Goal: Information Seeking & Learning: Learn about a topic

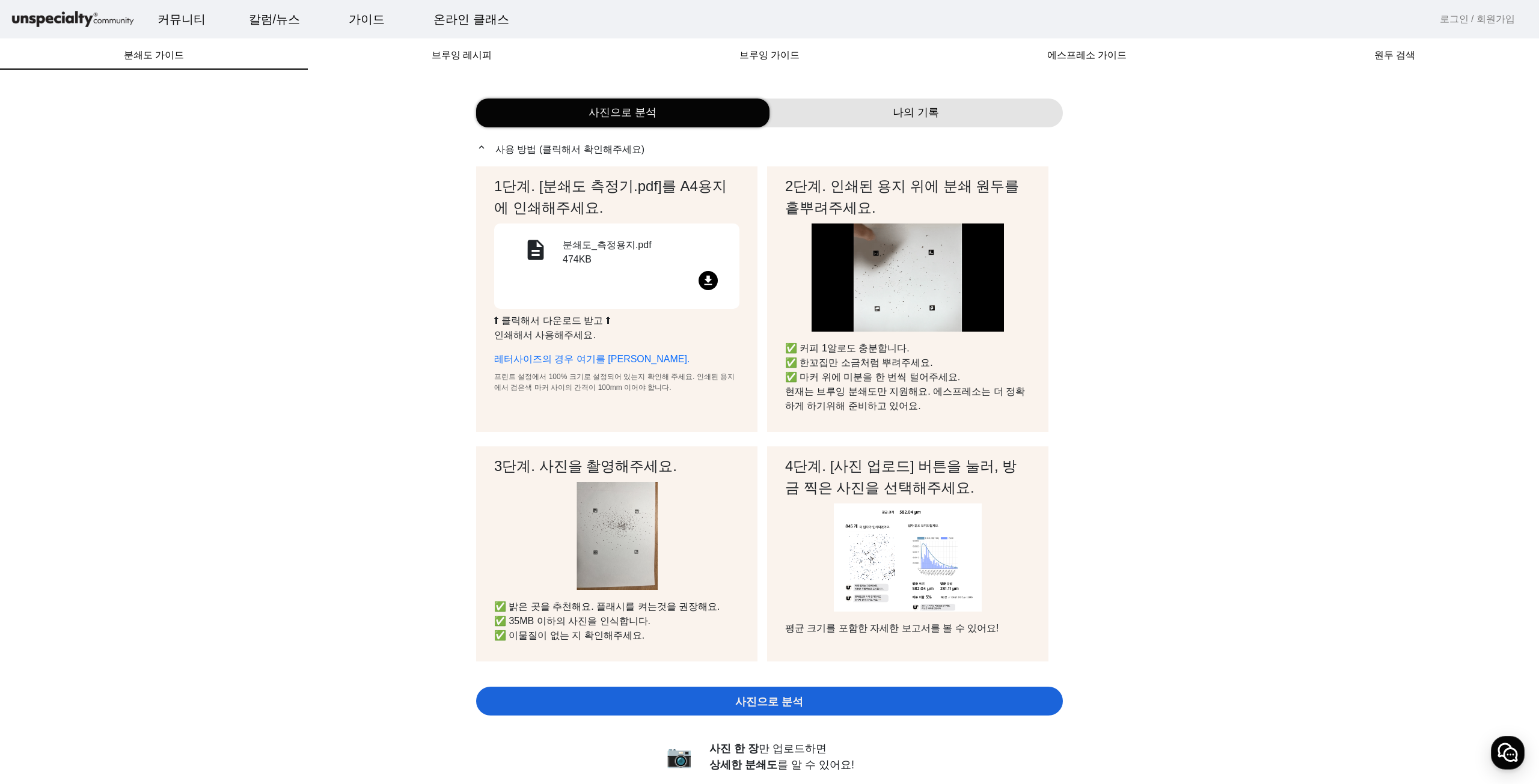
click at [1156, 49] on div "에스프레소 가이드" at bounding box center [1086, 55] width 327 height 29
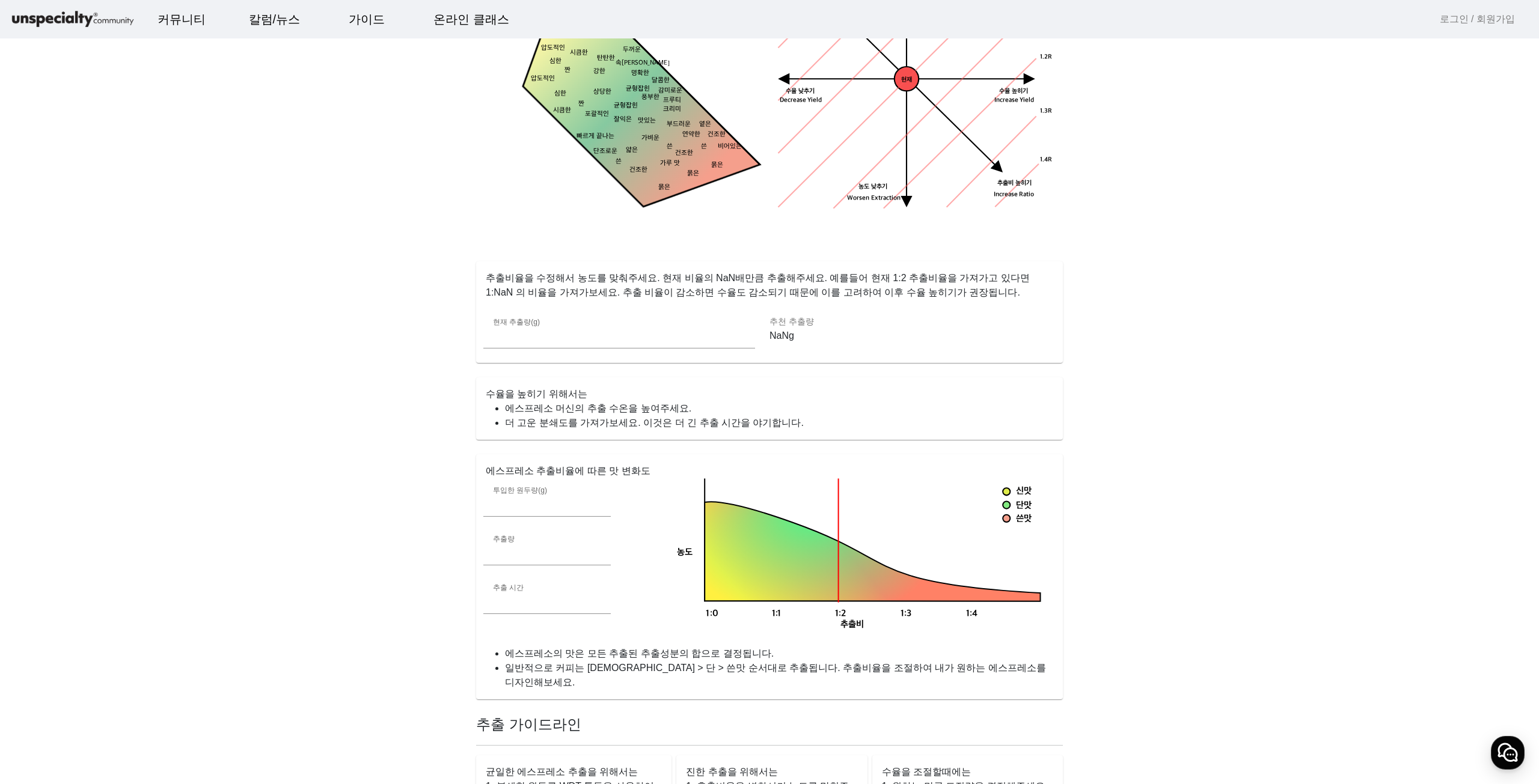
scroll to position [601, 0]
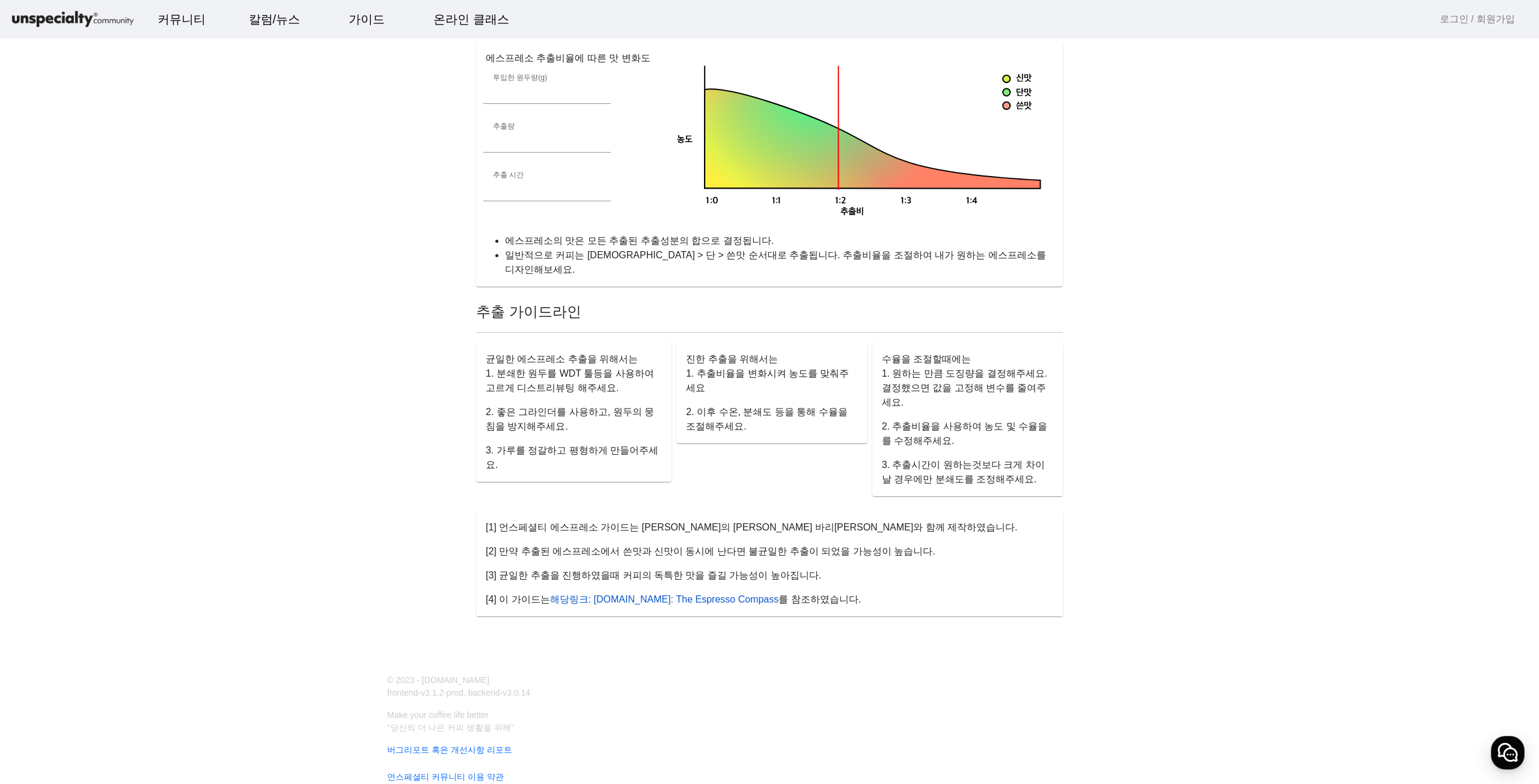
click at [629, 595] on link "해당링크: [DOMAIN_NAME]: The Espresso Compass" at bounding box center [665, 600] width 229 height 10
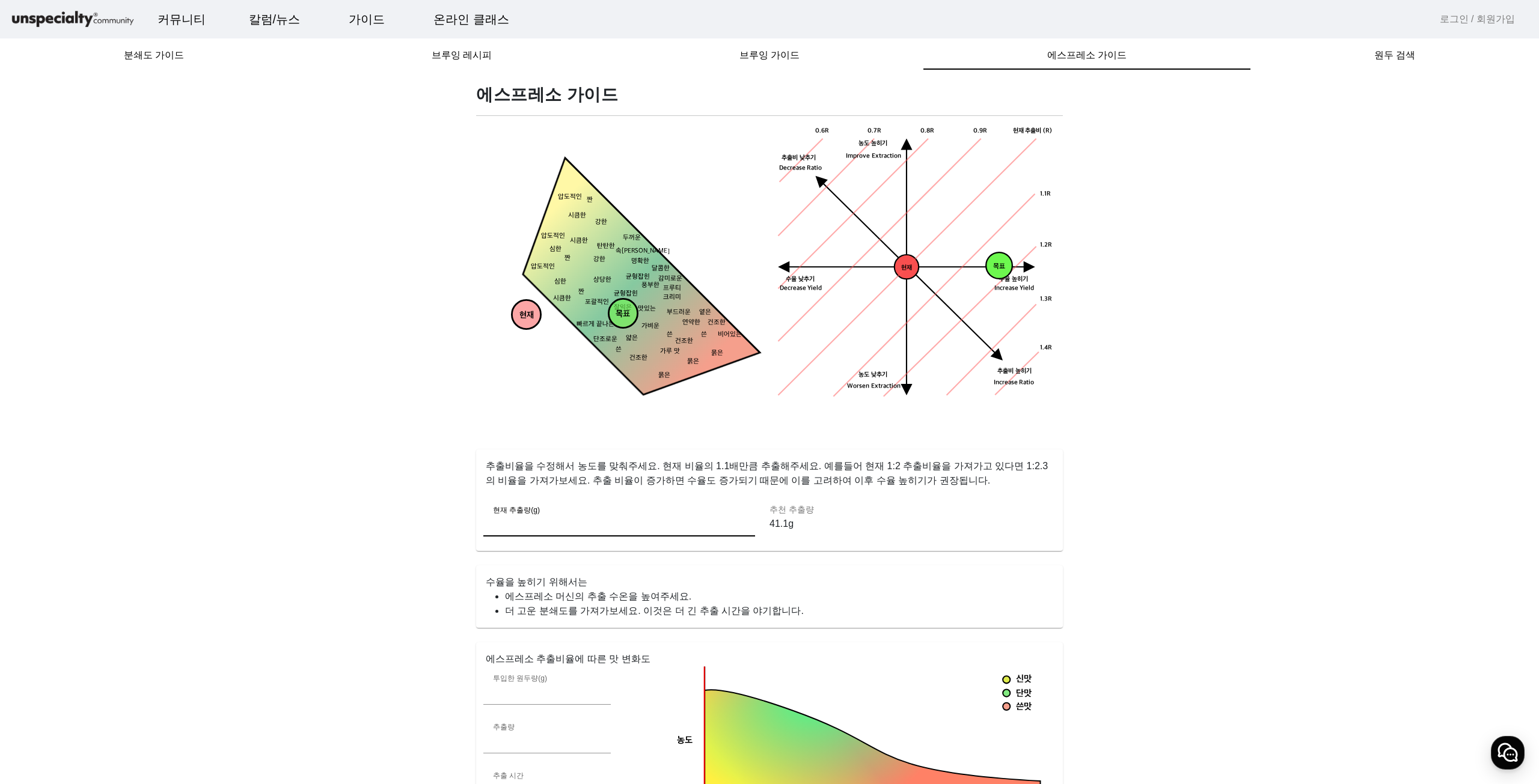
drag, startPoint x: 538, startPoint y: 522, endPoint x: 432, endPoint y: 519, distance: 106.0
click at [432, 519] on app-espresso-compass "에스프레소 가이드 현재 목표 짠 시큼한 묽은 묽은 묽은 건조한 건조한 옅은 연약한 얇은 가벼운 맛있는 잘익은 상당한 강한 강한 두꺼운 탄탄한 …" at bounding box center [769, 665] width 1510 height 1163
type input "***"
click at [577, 552] on div "에스프레소 가이드 현재 목표 짠 시큼한 묽은 묽은 묽은 건조한 건조한 옅은 연약한 얇은 가벼운 맛있는 잘익은 상당한 강한 강한 두꺼운 탄탄한 …" at bounding box center [769, 665] width 601 height 1163
click at [416, 554] on app-espresso-compass "에스프레소 가이드 현재 목표 짠 시큼한 묽은 묽은 묽은 건조한 건조한 옅은 연약한 얇은 가벼운 맛있는 잘익은 상당한 강한 강한 두꺼운 탄탄한 …" at bounding box center [769, 665] width 1510 height 1163
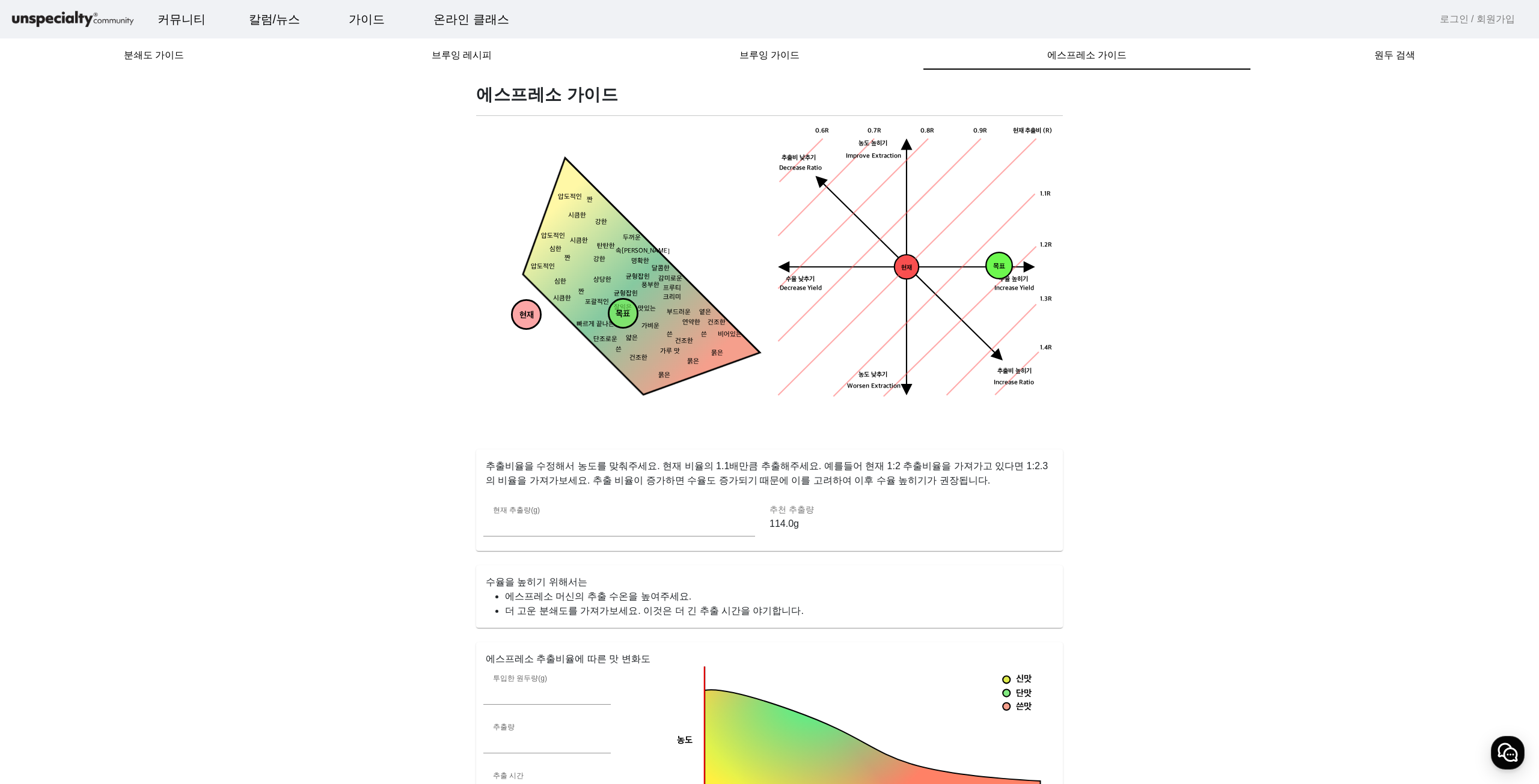
click at [665, 361] on polygon at bounding box center [623, 295] width 274 height 274
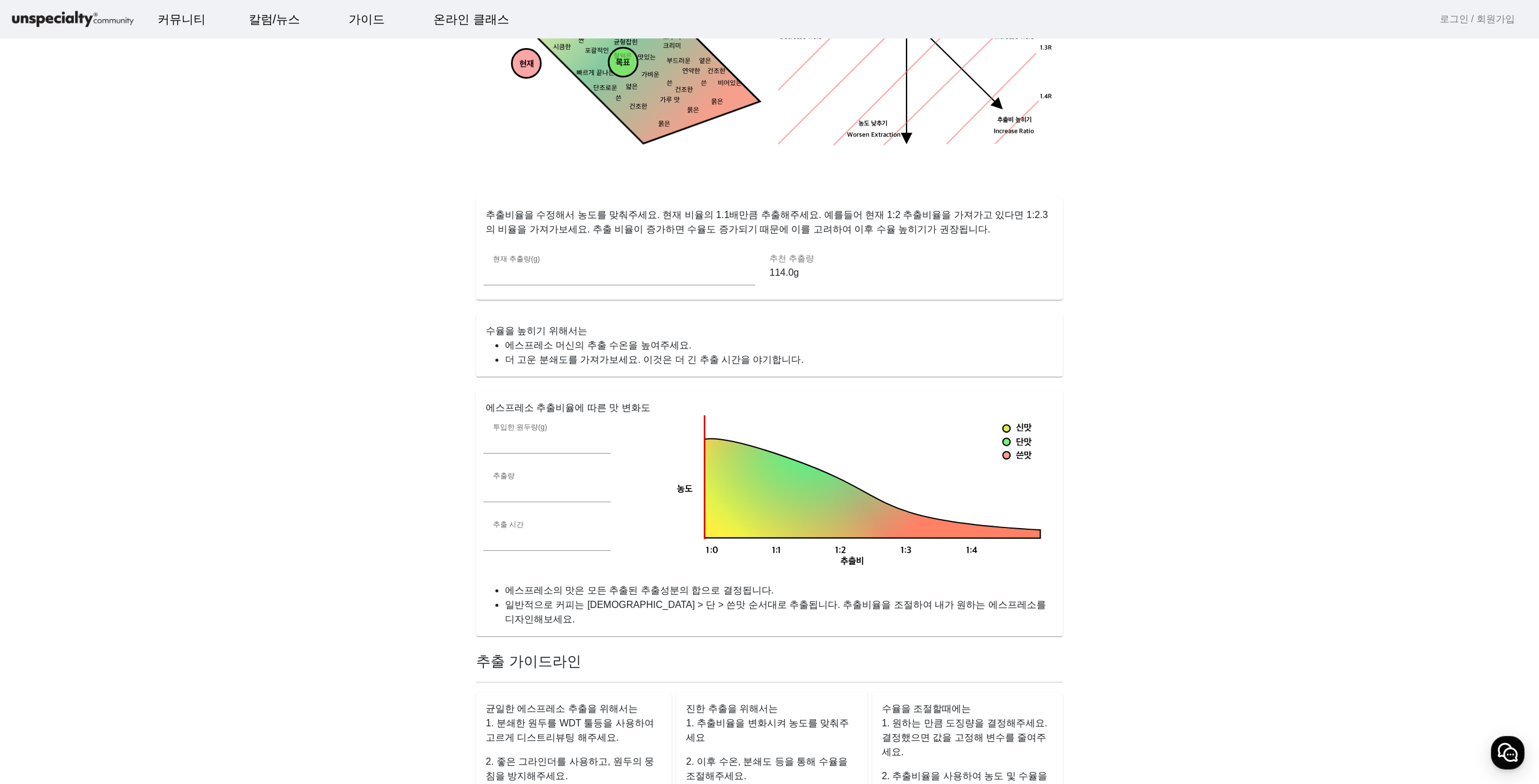
scroll to position [361, 0]
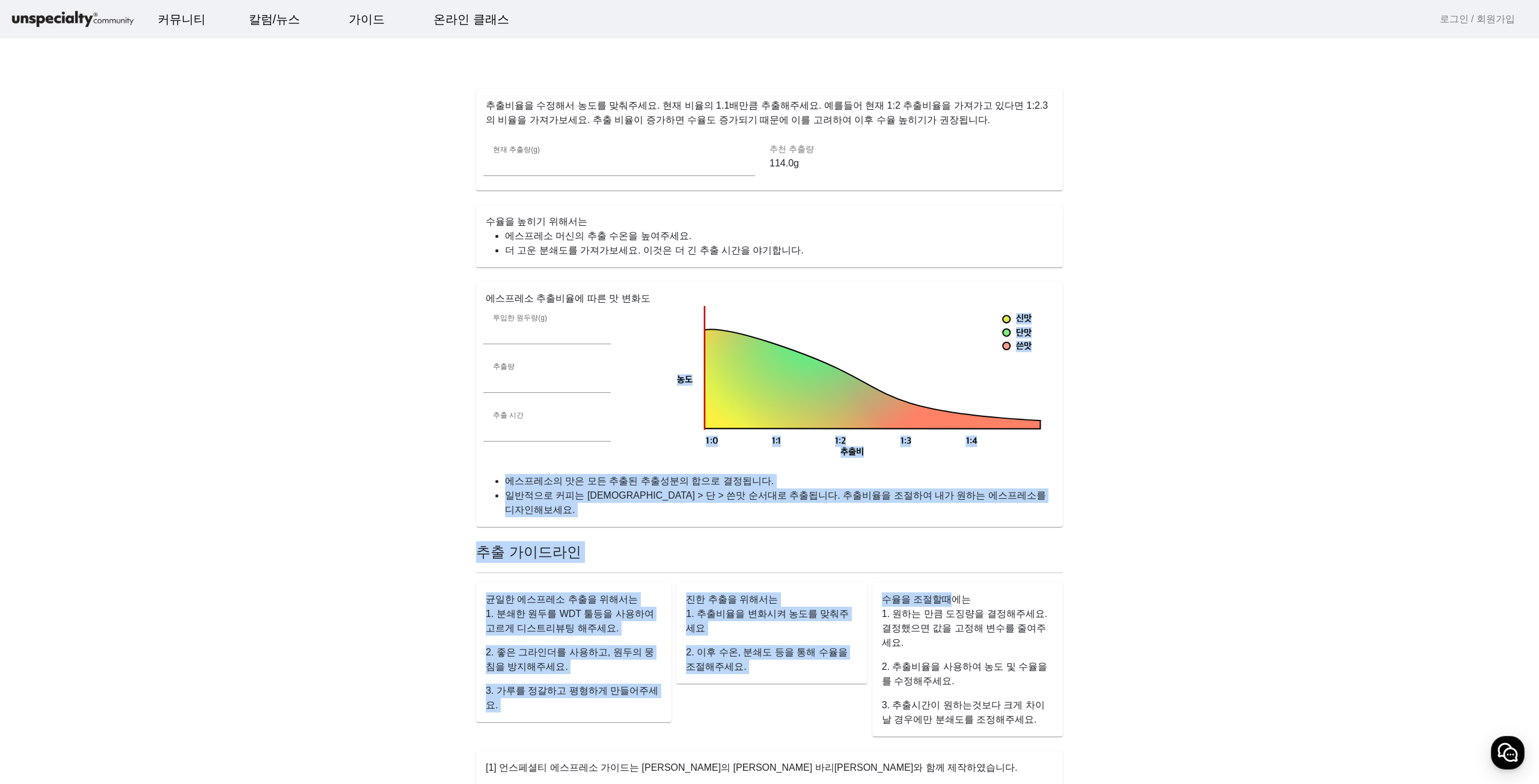
drag, startPoint x: 836, startPoint y: 397, endPoint x: 949, endPoint y: 577, distance: 212.5
click at [945, 574] on div "에스프레소 가이드 현재 목표 짠 시큼한 묽은 묽은 묽은 건조한 건조한 옅은 연약한 얇은 가벼운 맛있는 잘익은 상당한 강한 강한 두꺼운 탄탄한 …" at bounding box center [769, 305] width 601 height 1163
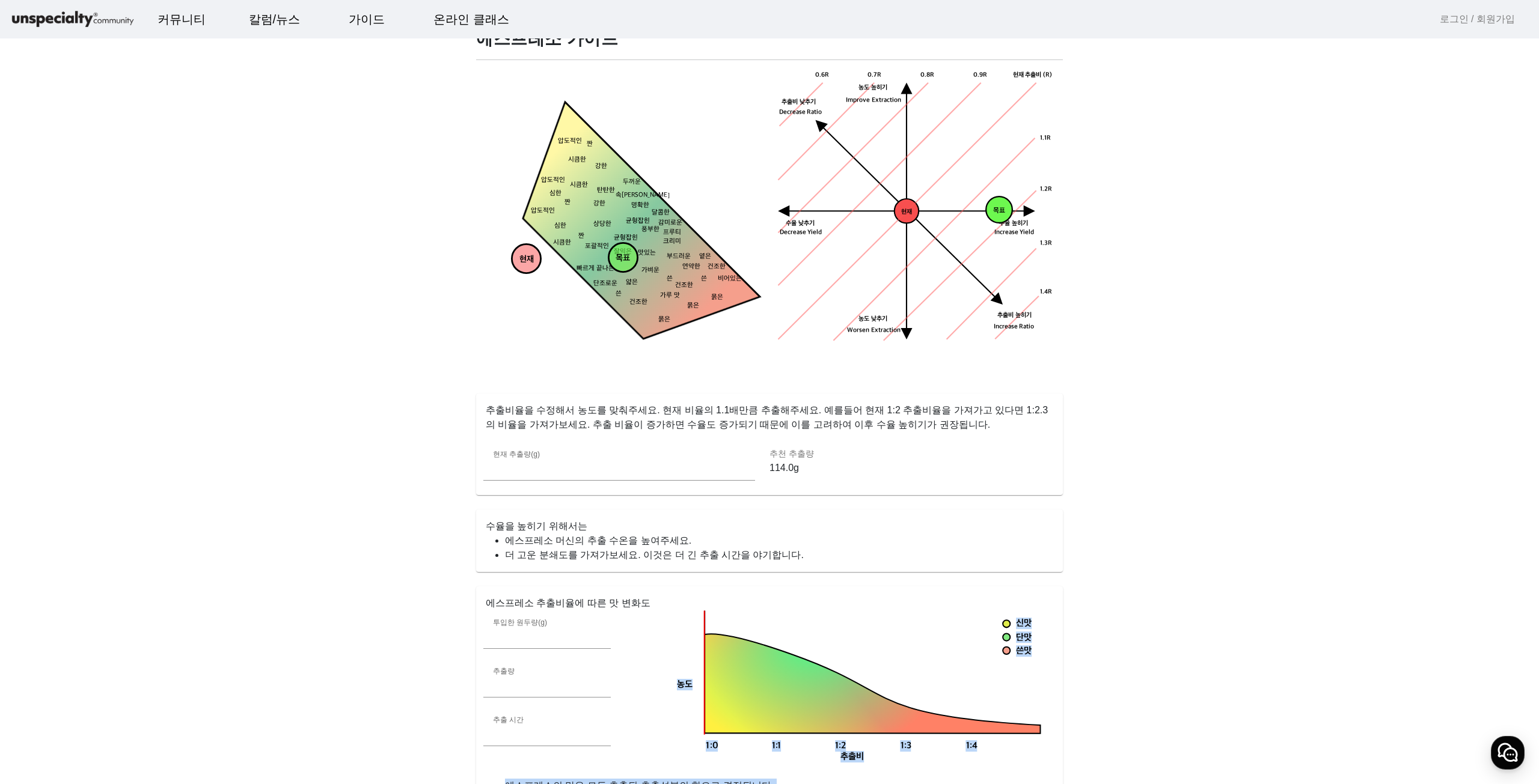
scroll to position [0, 0]
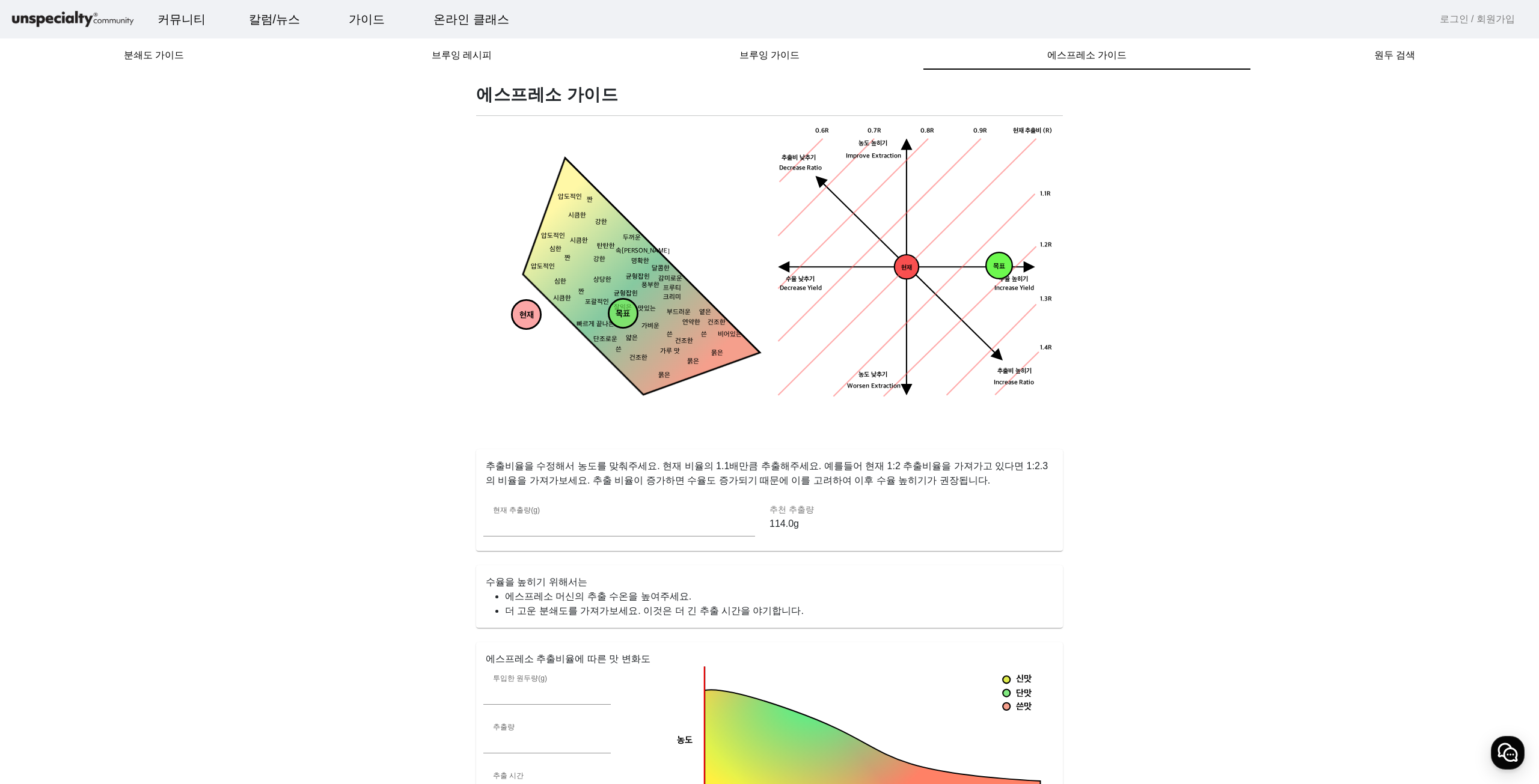
click at [379, 474] on app-espresso-compass "에스프레소 가이드 현재 목표 짠 시큼한 묽은 묽은 묽은 건조한 건조한 옅은 연약한 얇은 가벼운 맛있는 잘익은 상당한 강한 강한 두꺼운 탄탄한 …" at bounding box center [769, 665] width 1510 height 1163
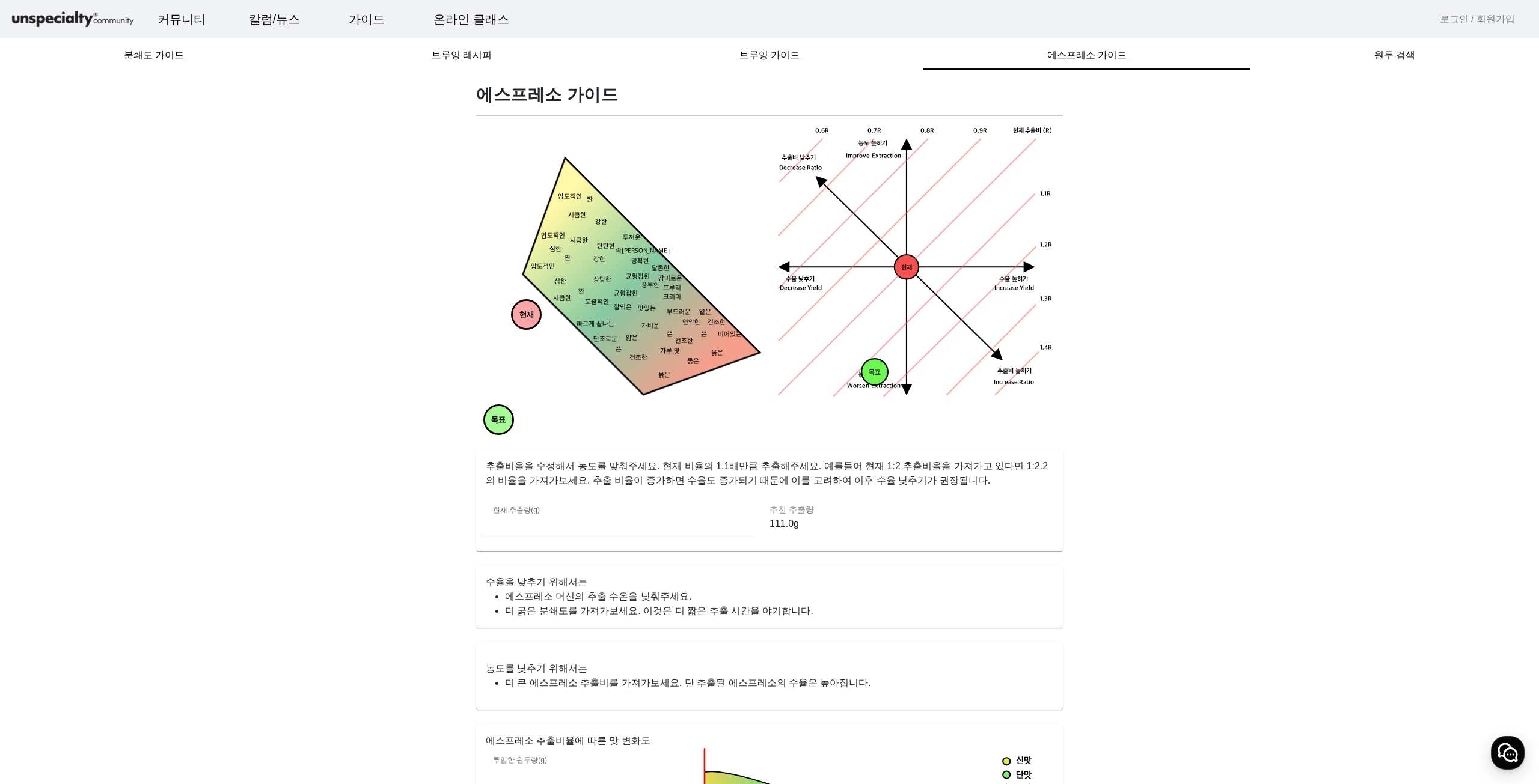
drag, startPoint x: 632, startPoint y: 304, endPoint x: 44, endPoint y: 534, distance: 631.4
click at [44, 534] on app-espresso-compass "에스프레소 가이드 현재 목표 짠 시큼한 묽은 묽은 묽은 건조한 건조한 옅은 연약한 얇은 가벼운 맛있는 잘익은 상당한 강한 강한 두꺼운 탄탄한 …" at bounding box center [769, 706] width 1510 height 1244
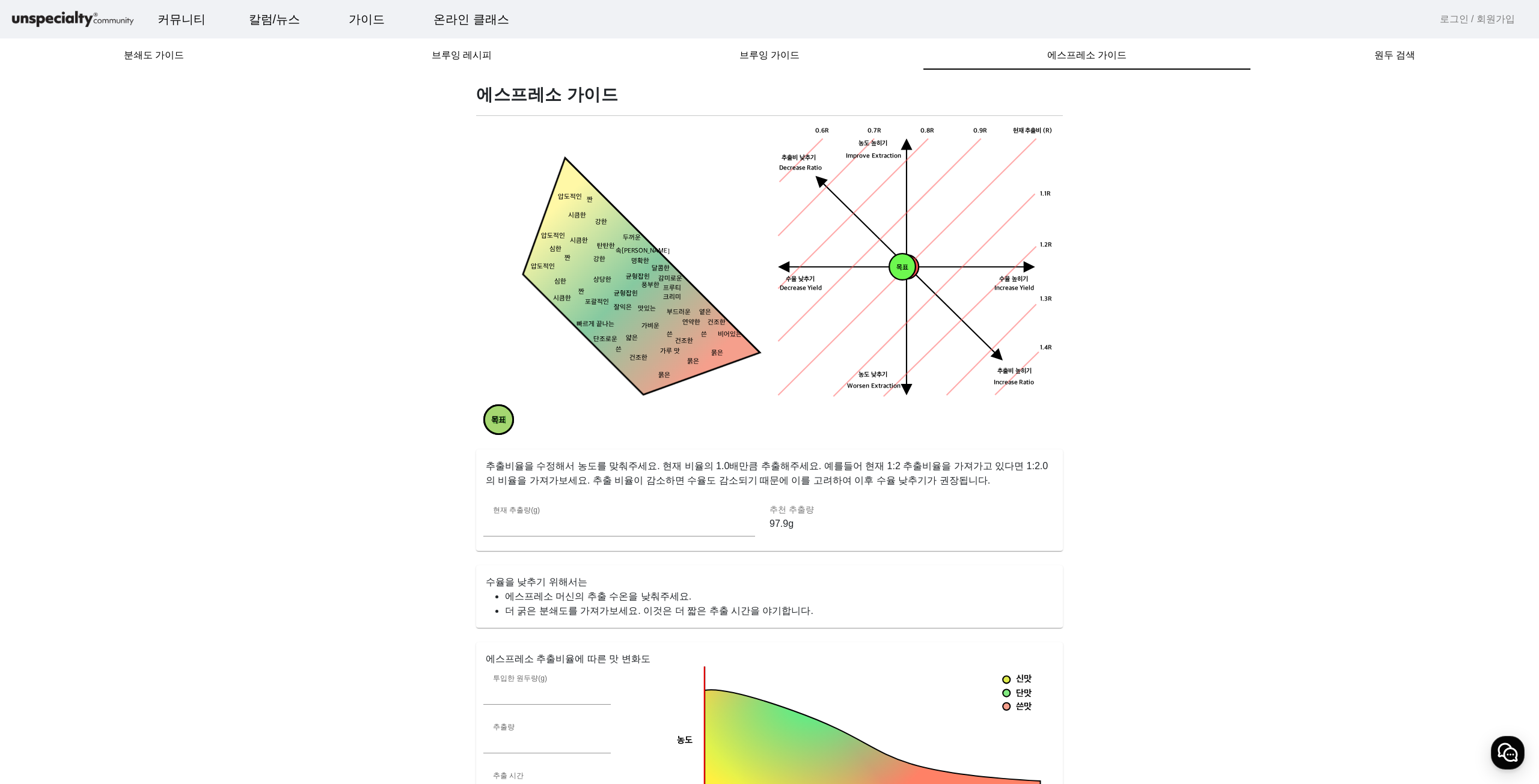
drag, startPoint x: 518, startPoint y: 311, endPoint x: 300, endPoint y: 539, distance: 315.4
click at [300, 539] on app-espresso-compass "에스프레소 가이드 현재 목표 짠 시큼한 묽은 묽은 묽은 건조한 건조한 옅은 연약한 얇은 가벼운 맛있는 잘익은 상당한 강한 강한 두꺼운 탄탄한 …" at bounding box center [769, 665] width 1510 height 1163
click at [315, 402] on app-espresso-compass "에스프레소 가이드 현재 목표 짠 시큼한 묽은 묽은 묽은 건조한 건조한 옅은 연약한 얇은 가벼운 맛있는 잘익은 상당한 강한 강한 두꺼운 탄탄한 …" at bounding box center [769, 665] width 1510 height 1163
click at [1423, 64] on div "원두 검색" at bounding box center [1394, 55] width 288 height 29
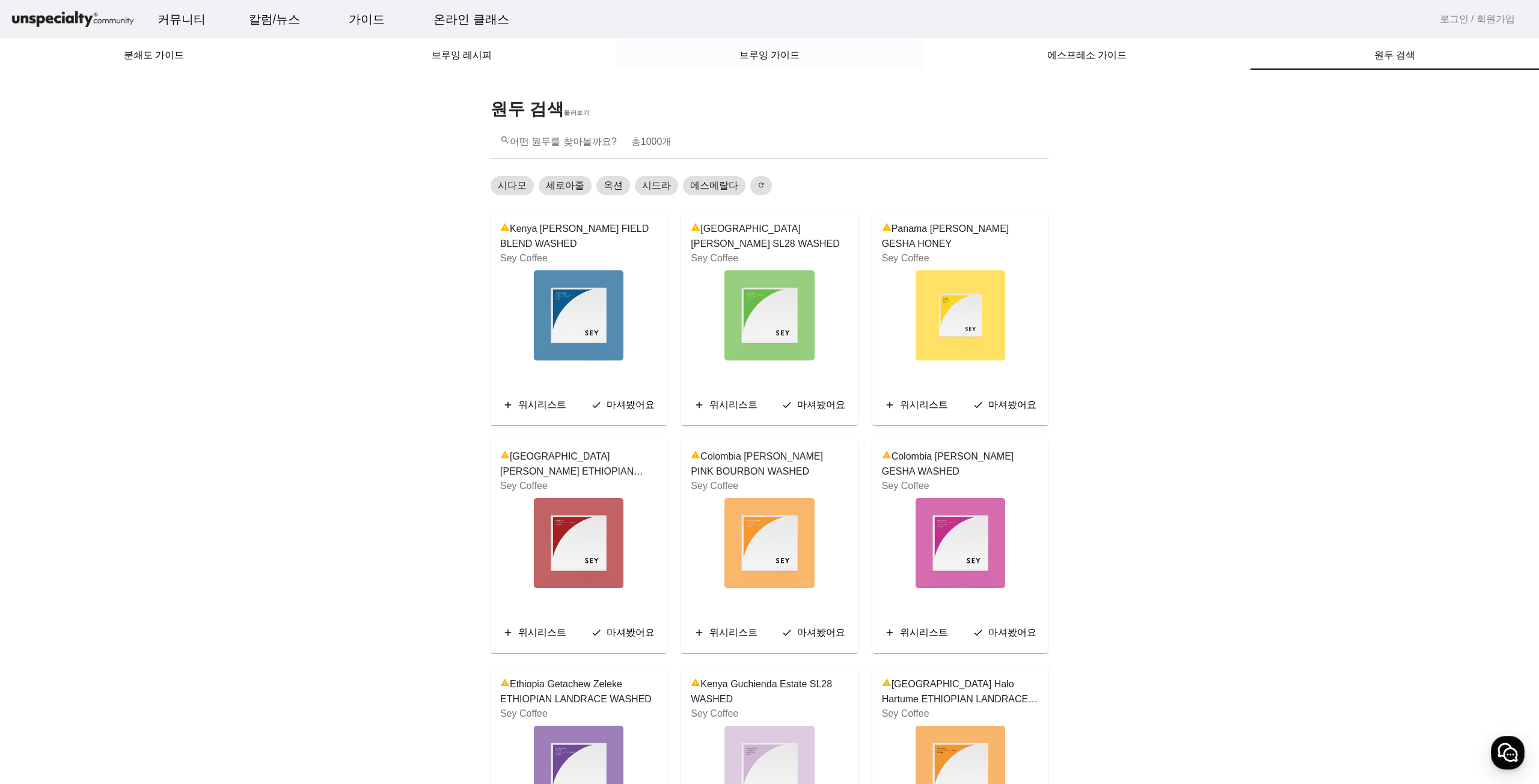
click at [861, 68] on div "브루잉 가이드" at bounding box center [769, 55] width 308 height 29
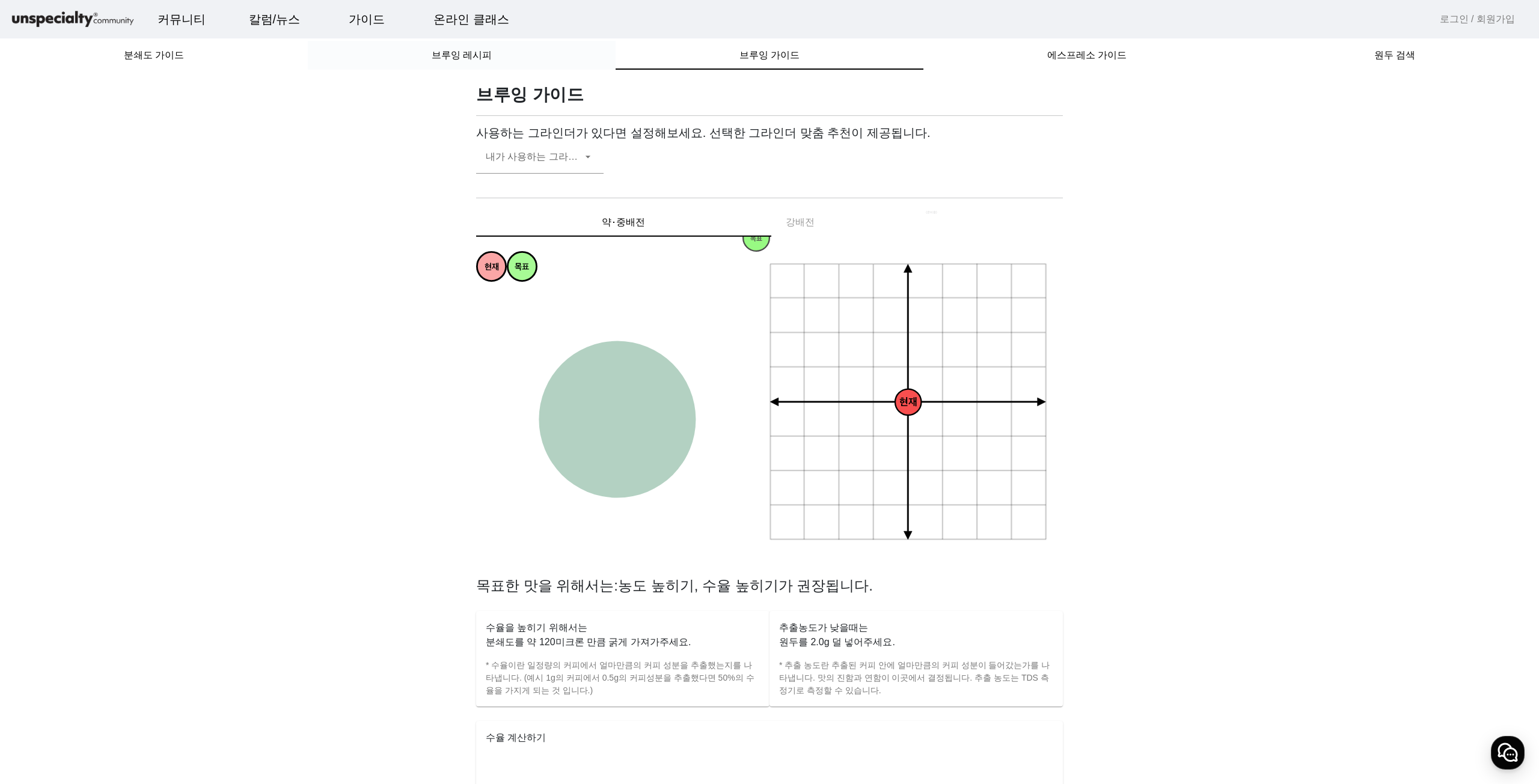
click at [552, 68] on div "브루잉 레시피" at bounding box center [462, 55] width 308 height 29
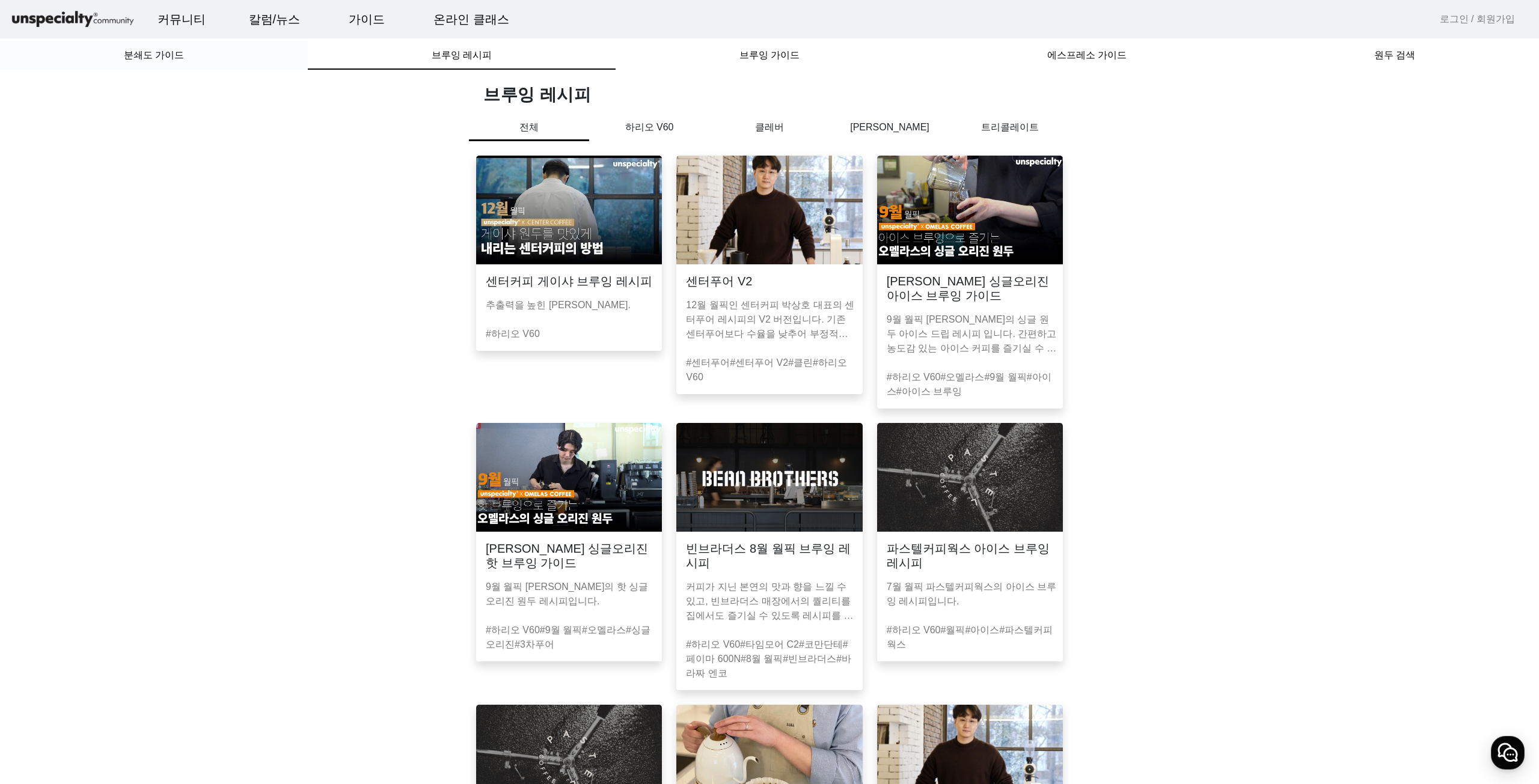
click at [257, 69] on div "분쇄도 가이드" at bounding box center [154, 55] width 308 height 29
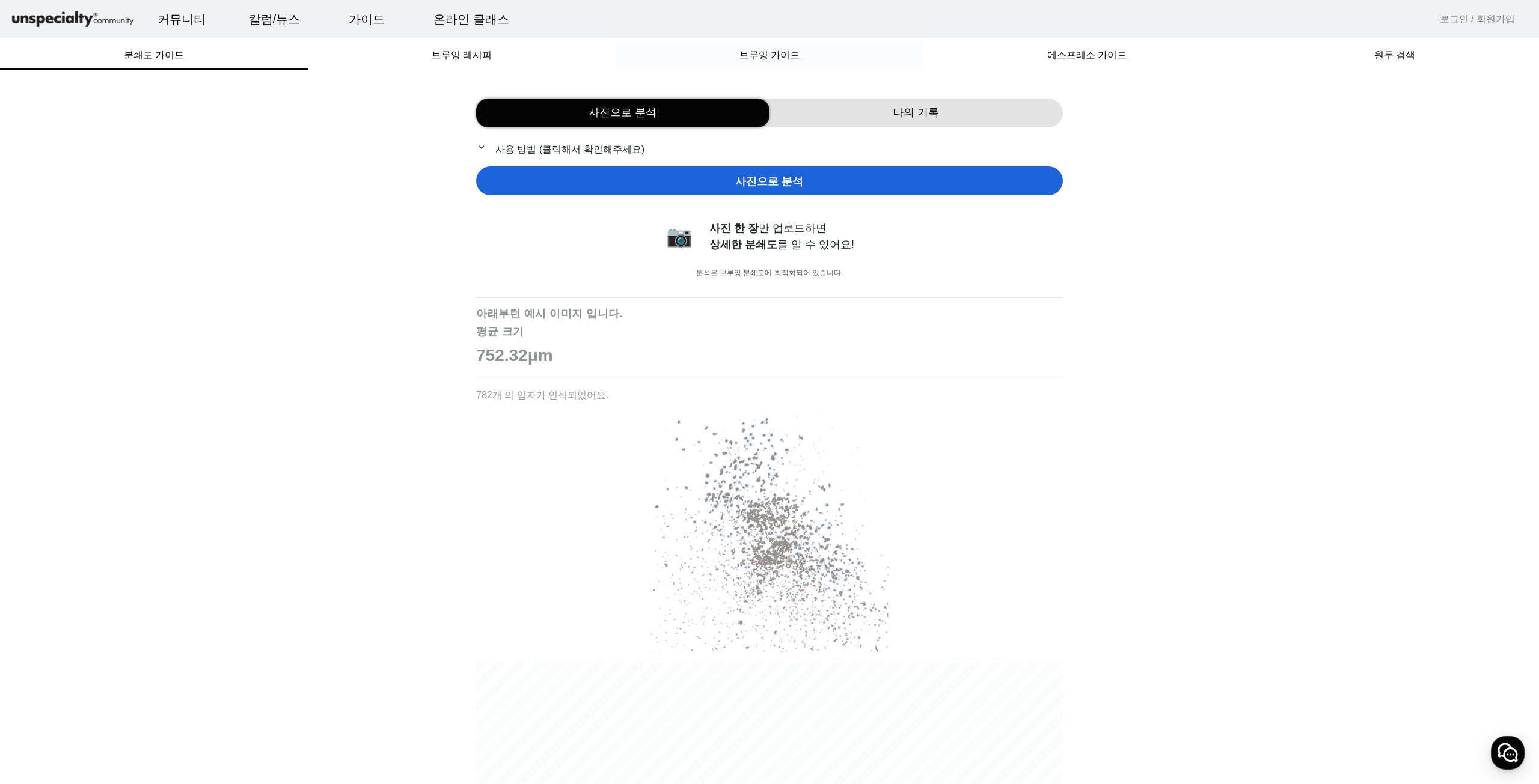
click at [860, 55] on div "브루잉 가이드" at bounding box center [769, 55] width 308 height 29
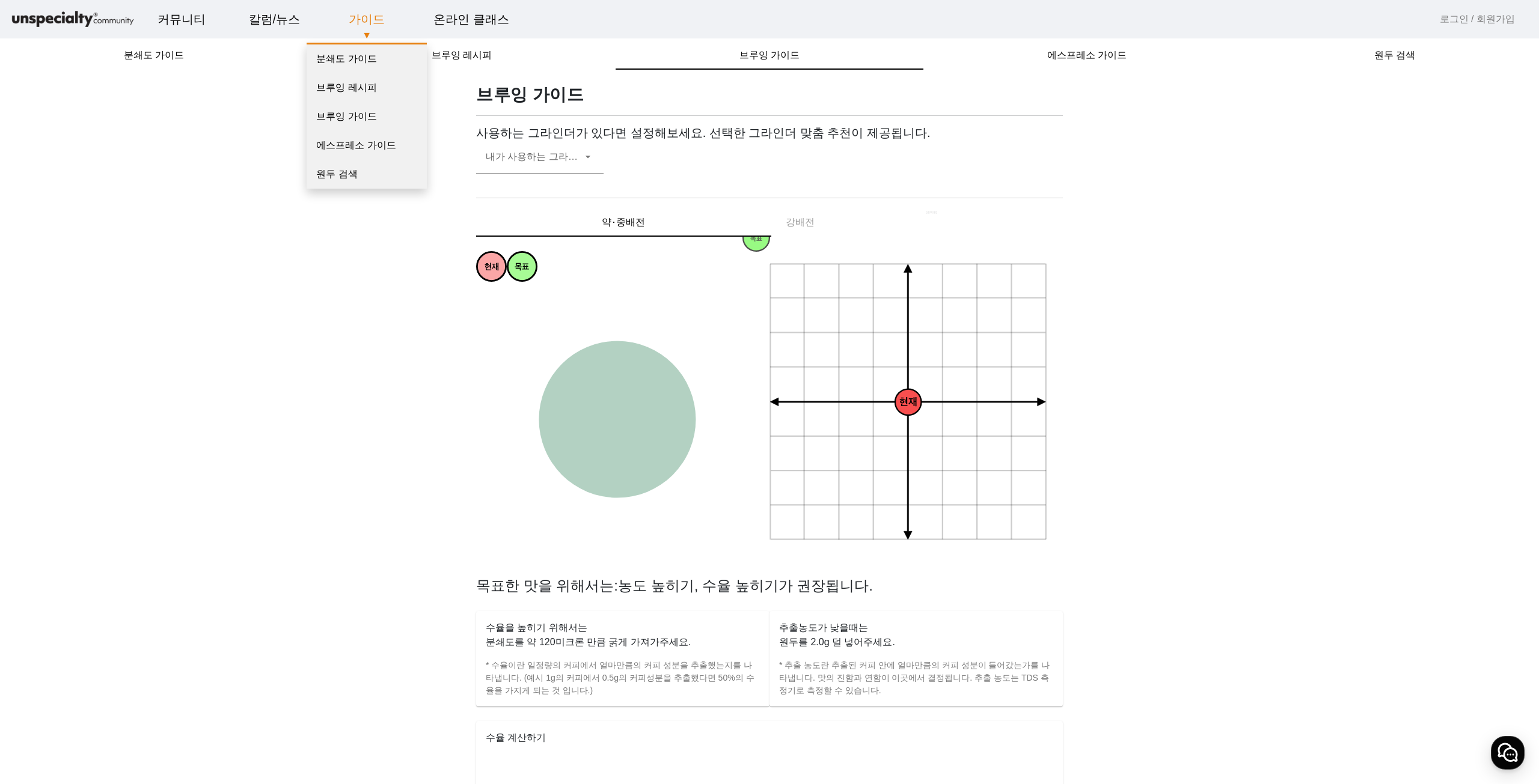
click at [347, 26] on link "가이드" at bounding box center [366, 19] width 55 height 32
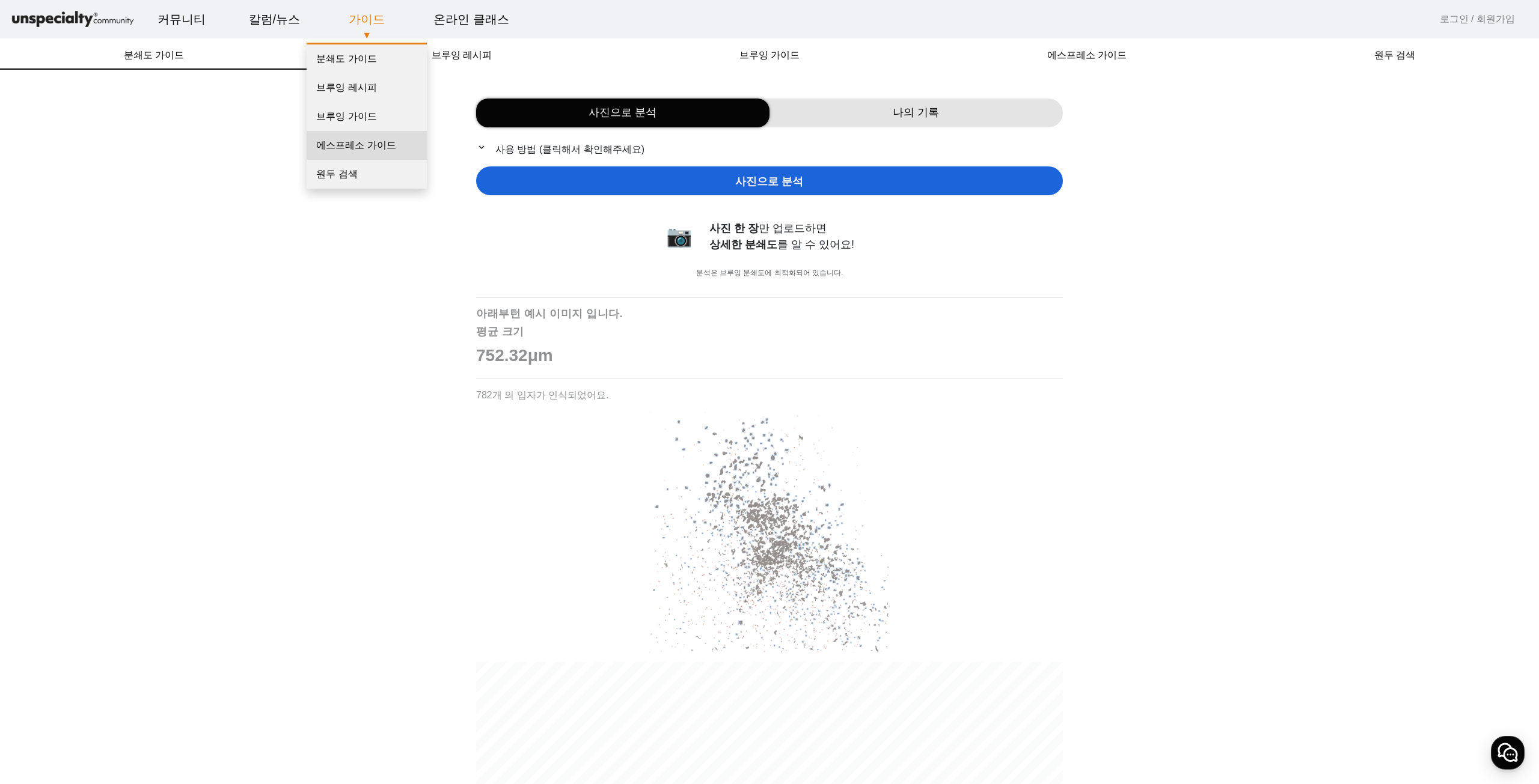
click at [329, 144] on link "에스프레소 가이드" at bounding box center [366, 145] width 120 height 29
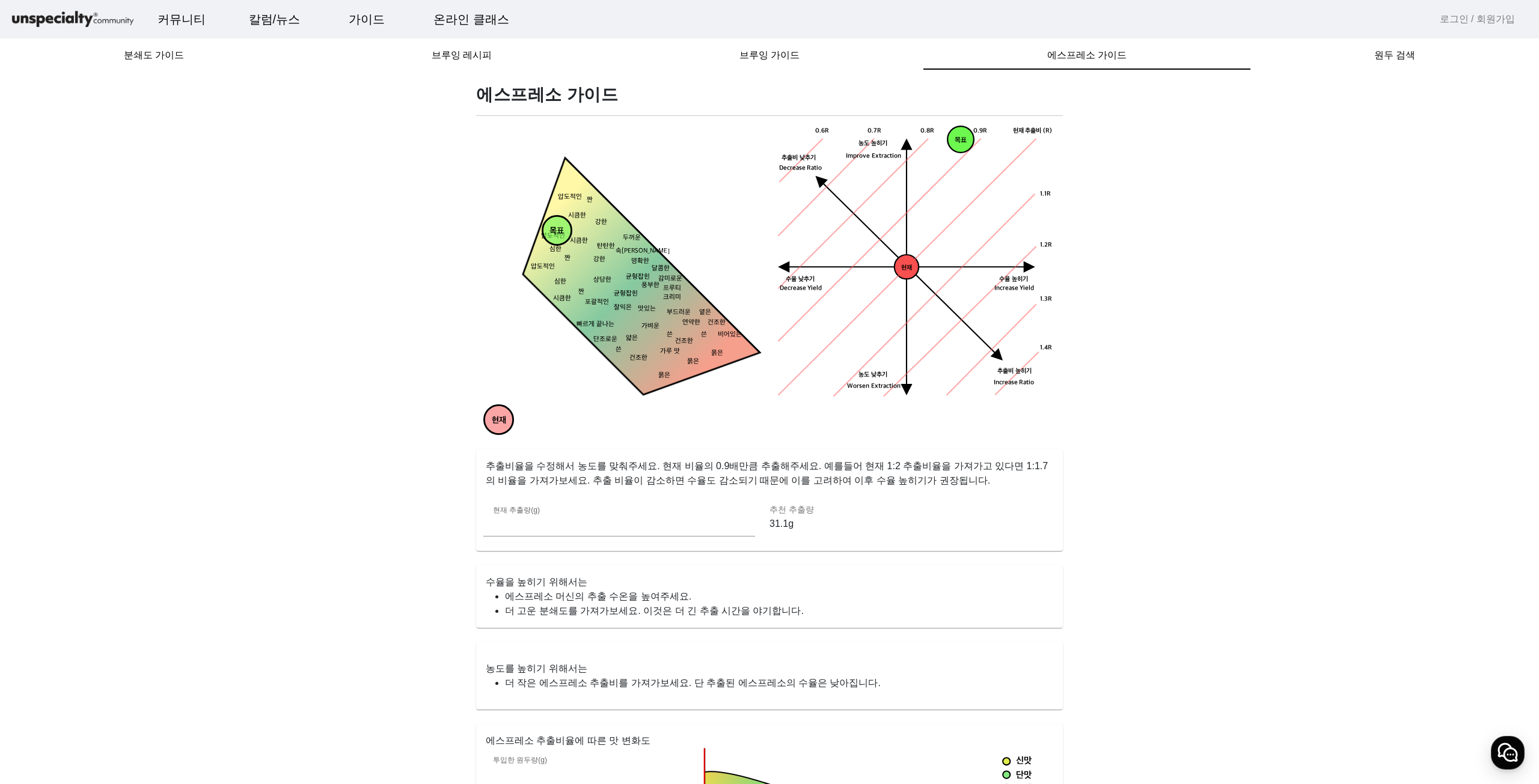
drag, startPoint x: 564, startPoint y: 192, endPoint x: 479, endPoint y: 483, distance: 303.2
click at [479, 483] on div "에스프레소 가이드 현재 목표 짠 시큼한 묽은 묽은 묽은 건조한 건조한 옅은 연약한 얇은 가벼운 맛있는 잘익은 상당한 강한 강한 두꺼운 탄탄한 …" at bounding box center [769, 706] width 601 height 1244
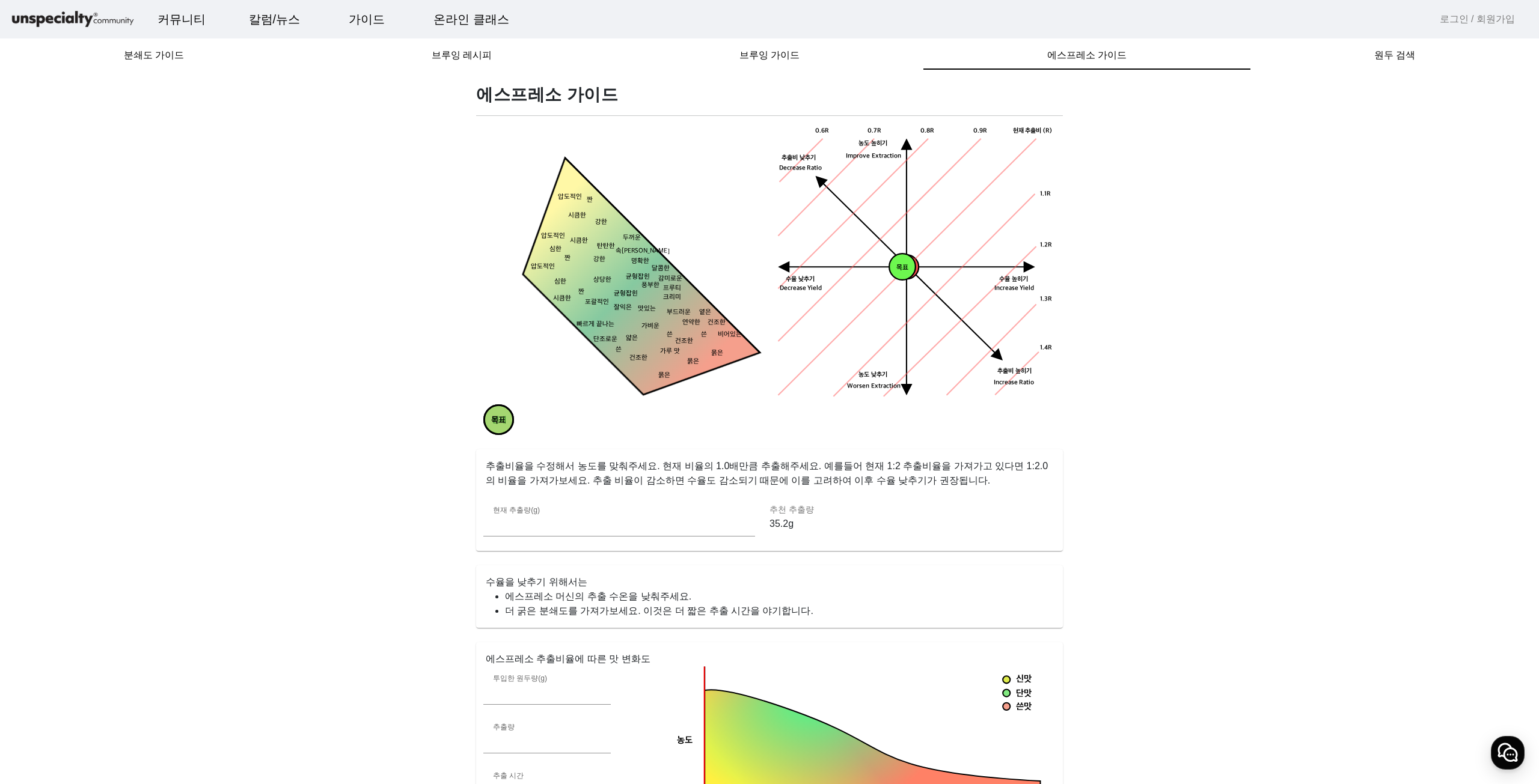
drag, startPoint x: 560, startPoint y: 235, endPoint x: 414, endPoint y: 481, distance: 286.1
click at [414, 481] on app-espresso-compass "에스프레소 가이드 현재 목표 짠 시큼한 묽은 묽은 묽은 건조한 건조한 옅은 연약한 얇은 가벼운 맛있는 잘익은 상당한 강한 강한 두꺼운 탄탄한 …" at bounding box center [769, 665] width 1510 height 1163
click at [230, 344] on app-espresso-compass "에스프레소 가이드 현재 목표 짠 시큼한 묽은 묽은 묽은 건조한 건조한 옅은 연약한 얇은 가벼운 맛있는 잘익은 상당한 강한 강한 두꺼운 탄탄한 …" at bounding box center [769, 665] width 1510 height 1163
drag, startPoint x: 506, startPoint y: 618, endPoint x: 829, endPoint y: 626, distance: 323.1
click at [829, 626] on mat-card-content "에스프레소 머신의 추출 수온을 낮춰주세요. 더 굵은 분쇄도를 가져가보세요. 이것은 더 짧은 추출 시간을 야기합니다." at bounding box center [769, 609] width 587 height 39
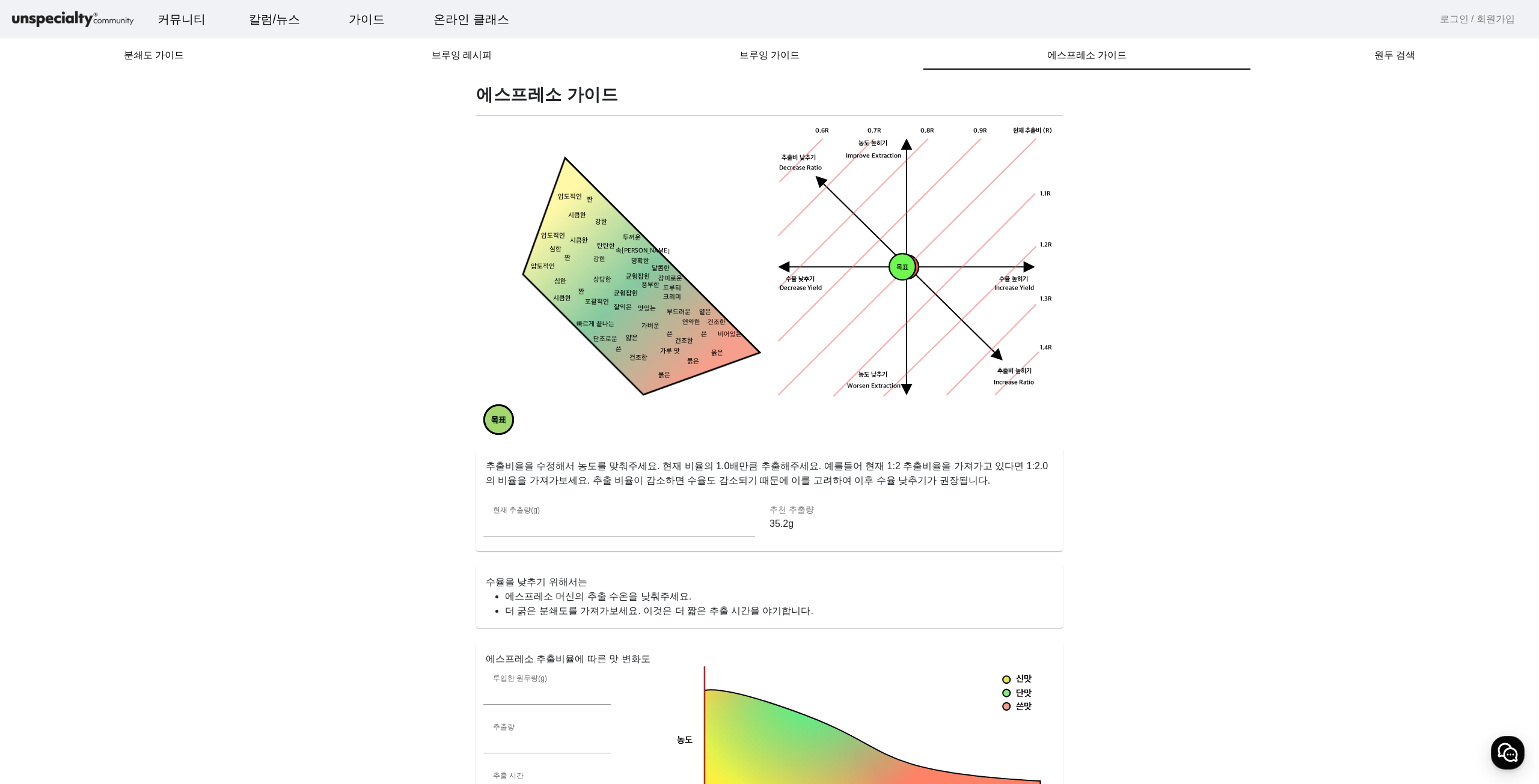
click at [818, 612] on li "더 굵은 분쇄도를 가져가보세요. 이것은 더 짧은 추출 시간을 야기합니다." at bounding box center [779, 611] width 548 height 14
drag, startPoint x: 679, startPoint y: 600, endPoint x: 476, endPoint y: 605, distance: 203.1
click at [476, 605] on mat-card-content "에스프레소 머신의 추출 수온을 낮춰주세요. 더 굵은 분쇄도를 가져가보세요. 이것은 더 짧은 추출 시간을 야기합니다." at bounding box center [769, 609] width 587 height 39
click at [526, 597] on li "에스프레소 머신의 추출 수온을 낮춰주세요." at bounding box center [779, 597] width 548 height 14
drag, startPoint x: 493, startPoint y: 599, endPoint x: 678, endPoint y: 599, distance: 185.0
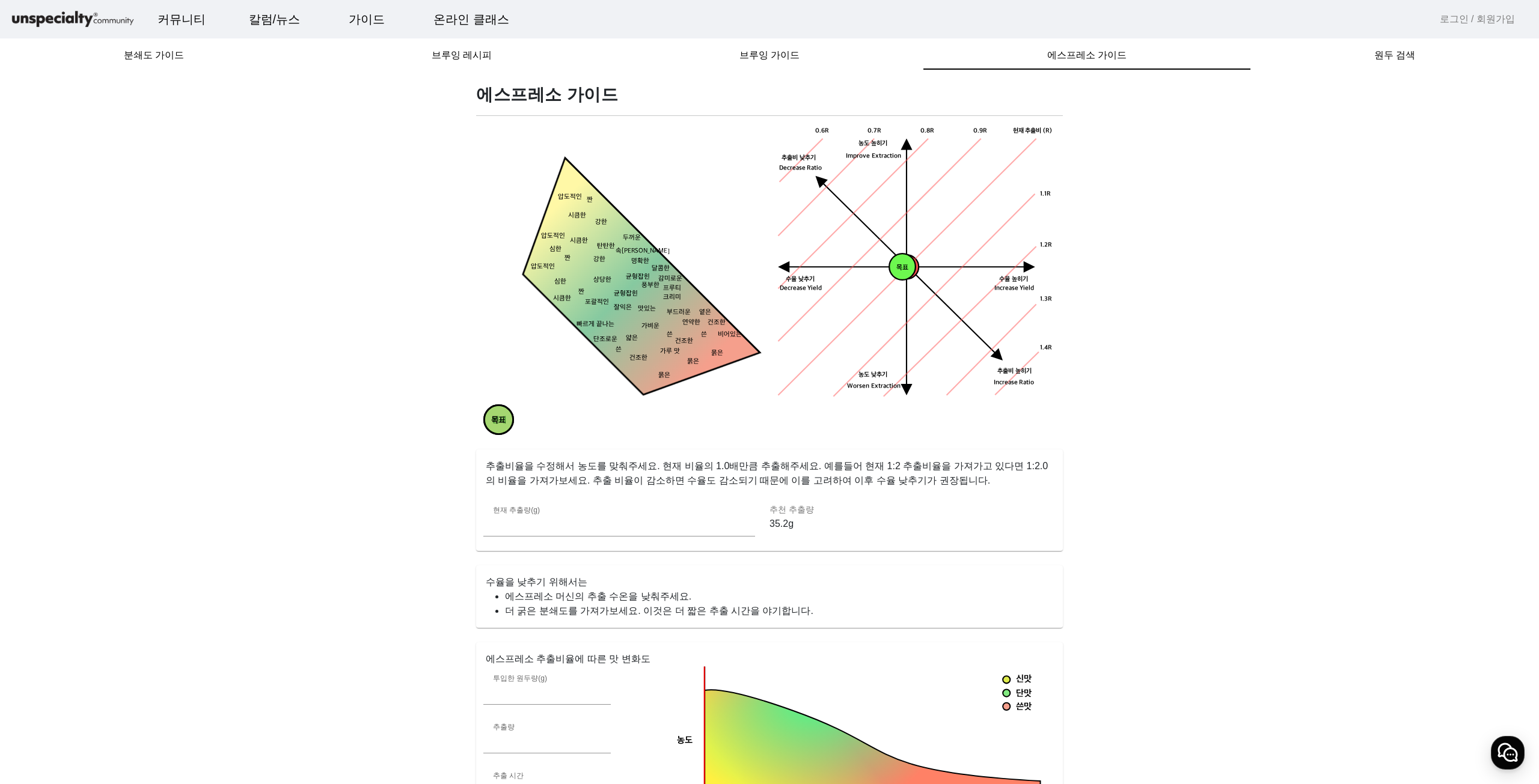
click at [678, 599] on li "에스프레소 머신의 추출 수온을 낮춰주세요." at bounding box center [779, 597] width 548 height 14
drag, startPoint x: 599, startPoint y: 608, endPoint x: 478, endPoint y: 610, distance: 121.0
click at [478, 612] on mat-card-content "에스프레소 머신의 추출 수온을 낮춰주세요. 더 굵은 분쇄도를 가져가보세요. 이것은 더 짧은 추출 시간을 야기합니다." at bounding box center [769, 609] width 587 height 39
click at [478, 608] on mat-card-content "에스프레소 머신의 추출 수온을 낮춰주세요. 더 굵은 분쇄도를 가져가보세요. 이것은 더 짧은 추출 시간을 야기합니다." at bounding box center [769, 609] width 587 height 39
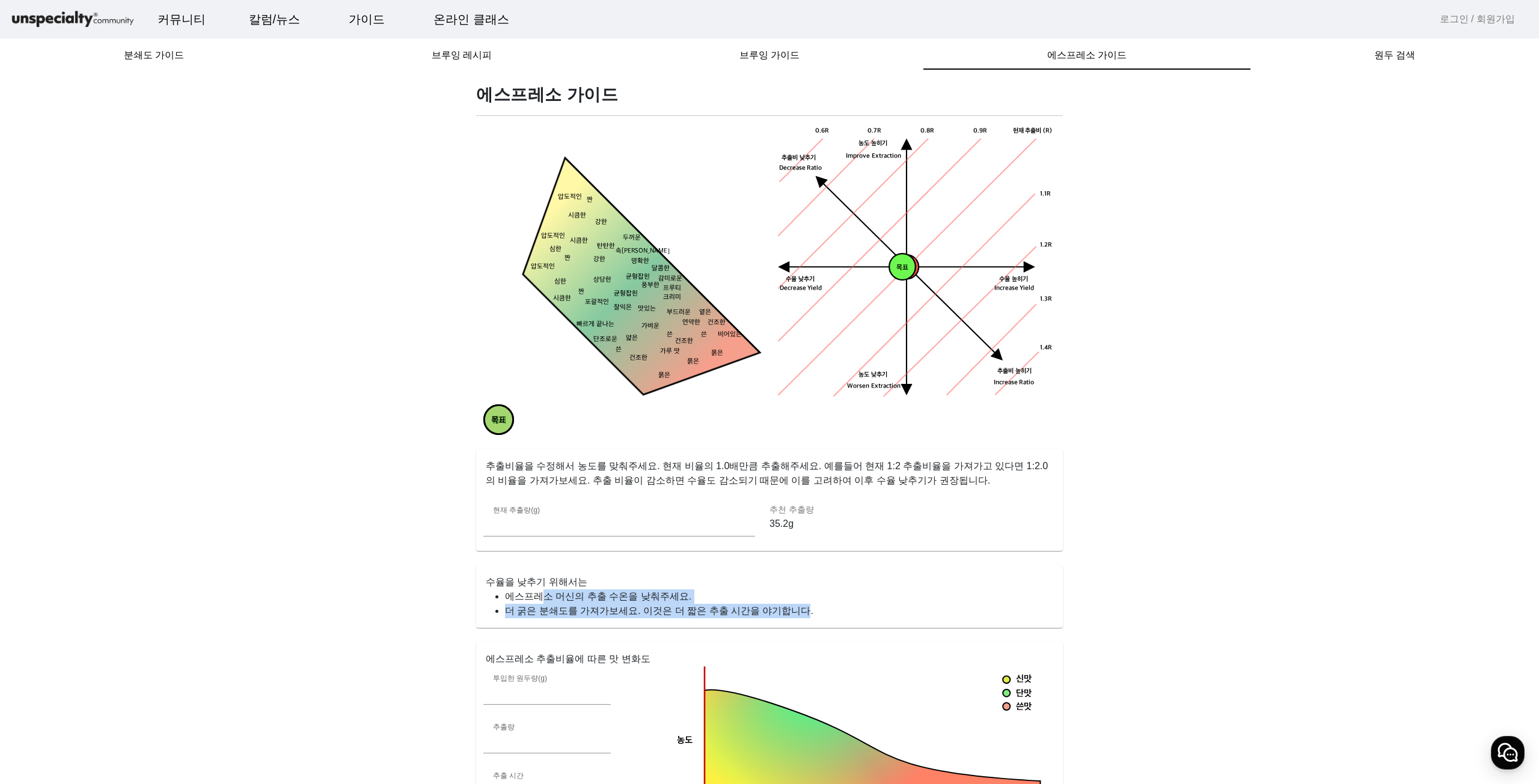
drag, startPoint x: 531, startPoint y: 598, endPoint x: 782, endPoint y: 619, distance: 251.9
click at [782, 619] on mat-card-content "에스프레소 머신의 추출 수온을 낮춰주세요. 더 굵은 분쇄도를 가져가보세요. 이것은 더 짧은 추출 시간을 야기합니다." at bounding box center [769, 609] width 587 height 39
drag, startPoint x: 805, startPoint y: 615, endPoint x: 454, endPoint y: 599, distance: 351.4
click at [454, 599] on app-espresso-compass "에스프레소 가이드 현재 목표 짠 시큼한 묽은 묽은 묽은 건조한 건조한 옅은 연약한 얇은 가벼운 맛있는 잘익은 상당한 강한 강한 두꺼운 탄탄한 …" at bounding box center [769, 665] width 1510 height 1163
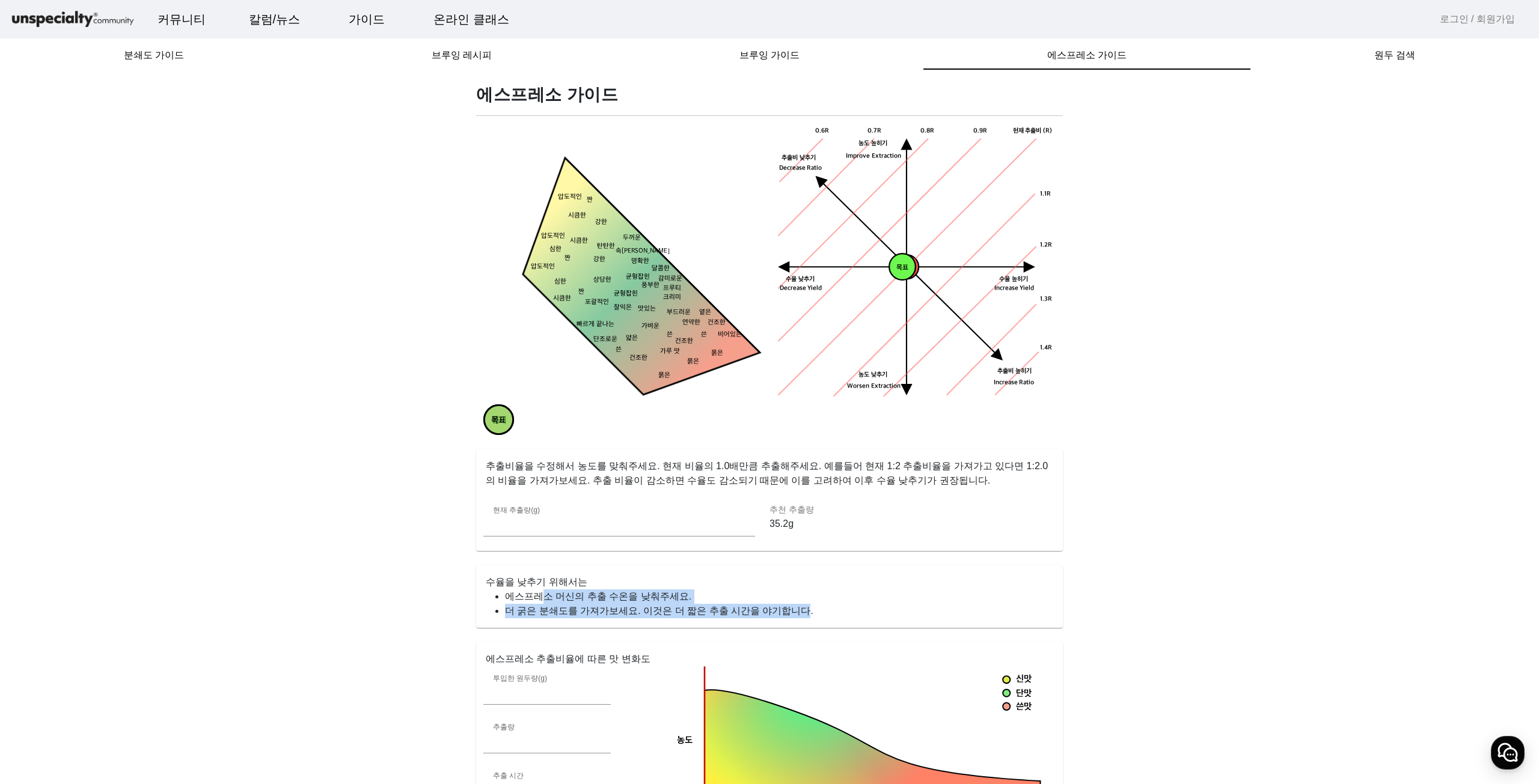
click at [339, 597] on app-espresso-compass "에스프레소 가이드 현재 목표 짠 시큼한 묽은 묽은 묽은 건조한 건조한 옅은 연약한 얇은 가벼운 맛있는 잘익은 상당한 강한 강한 두꺼운 탄탄한 …" at bounding box center [769, 665] width 1510 height 1163
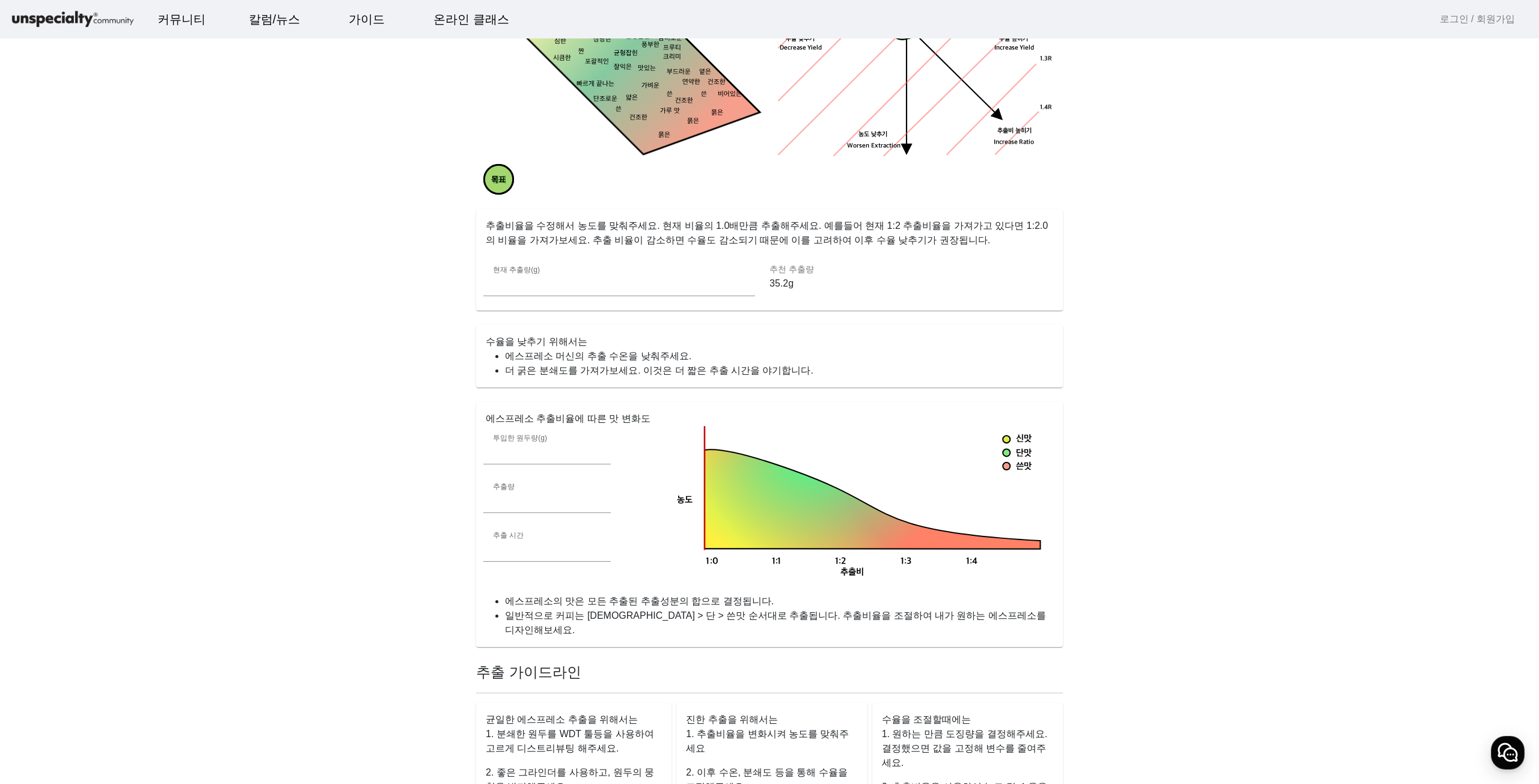
scroll to position [541, 0]
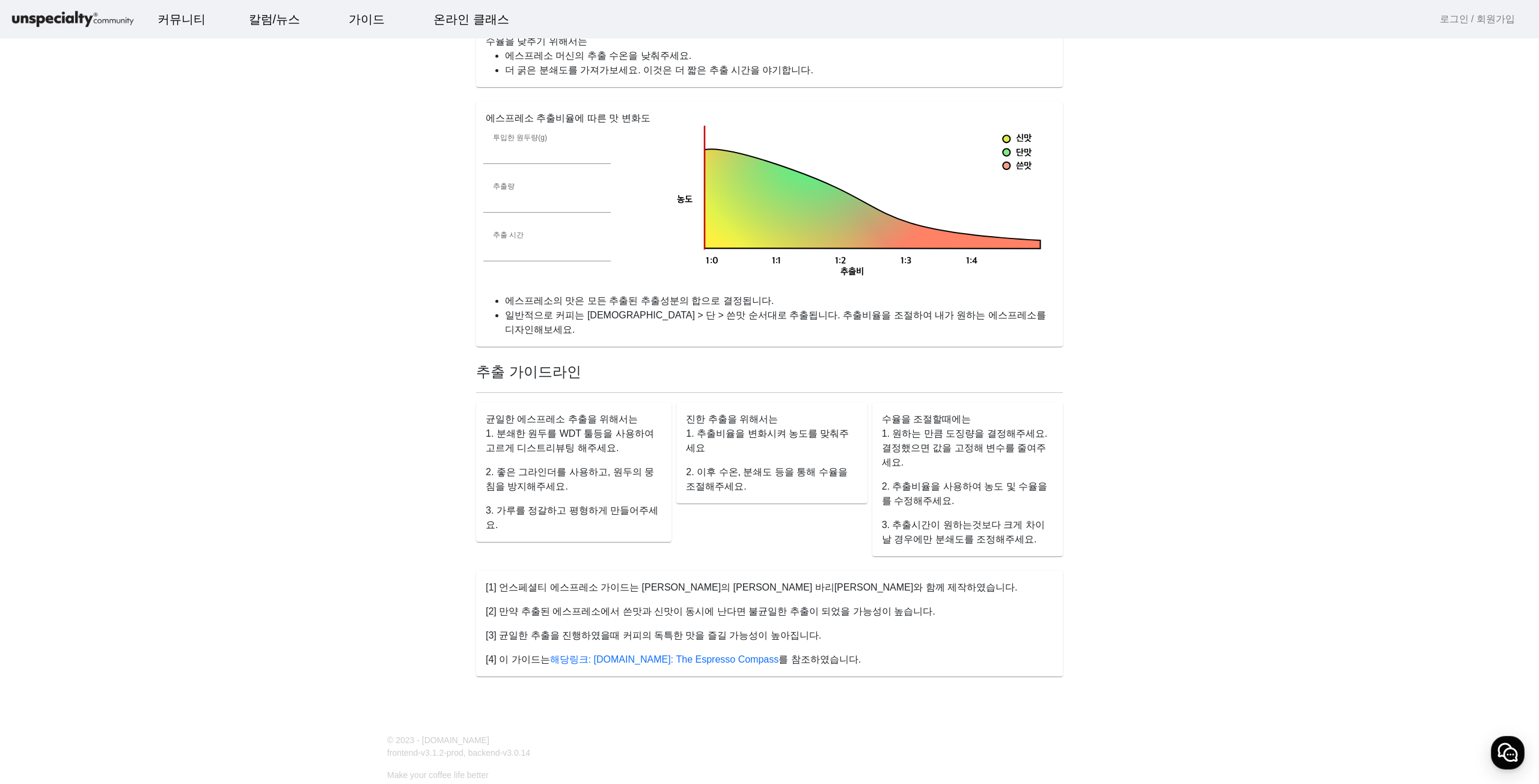
click at [365, 574] on app-espresso-compass "에스프레소 가이드 현재 목표 짠 시큼한 묽은 묽은 묽은 건조한 건조한 옅은 연약한 얇은 가벼운 맛있는 잘익은 상당한 강한 강한 두꺼운 탄탄한 …" at bounding box center [769, 125] width 1510 height 1163
